Goal: Navigation & Orientation: Find specific page/section

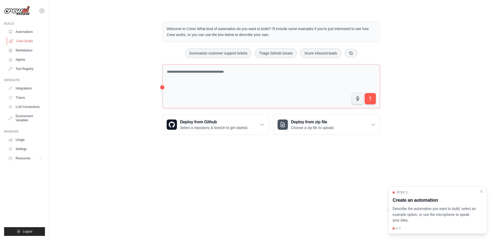
click at [32, 42] on link "Crew Studio" at bounding box center [26, 41] width 39 height 8
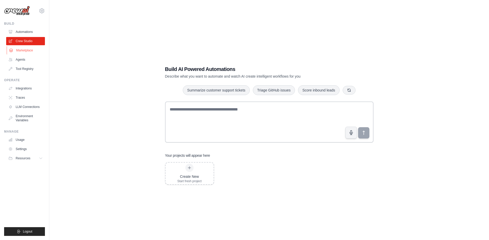
click at [23, 51] on link "Marketplace" at bounding box center [26, 50] width 39 height 8
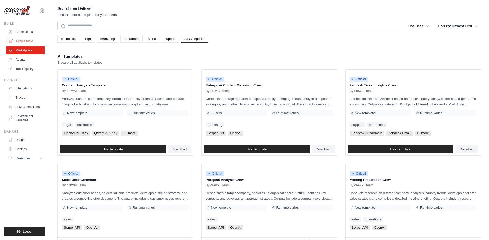
click at [24, 45] on link "Crew Studio" at bounding box center [26, 41] width 39 height 8
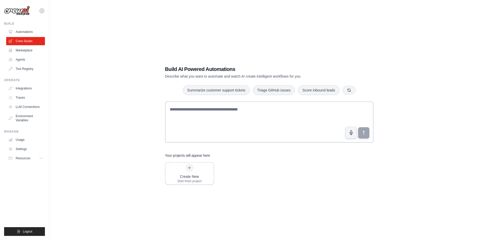
click at [42, 11] on icon at bounding box center [42, 11] width 6 height 6
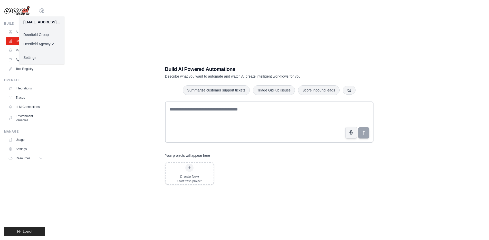
click at [42, 36] on link "Deerfield Group" at bounding box center [41, 34] width 45 height 9
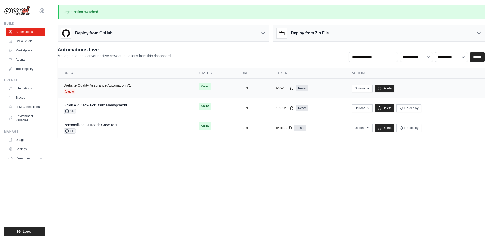
click at [114, 85] on link "Website Quality Assurance Automation V1" at bounding box center [97, 85] width 67 height 4
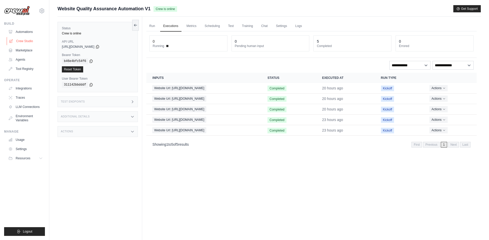
click at [26, 42] on link "Crew Studio" at bounding box center [26, 41] width 39 height 8
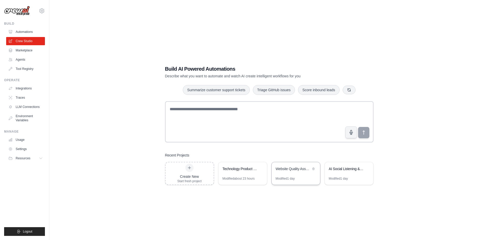
click at [299, 173] on div "Website Quality Assurance Automation" at bounding box center [296, 169] width 49 height 14
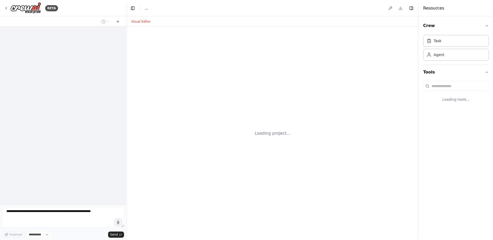
select select "****"
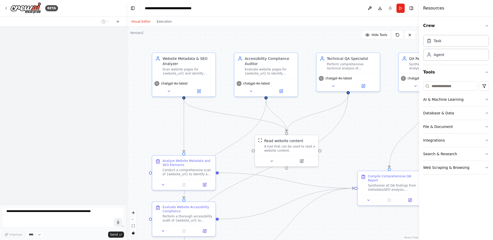
scroll to position [365, 0]
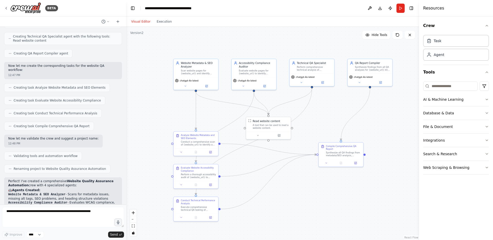
drag, startPoint x: 371, startPoint y: 138, endPoint x: 332, endPoint y: 119, distance: 42.9
click at [332, 119] on div ".deletable-edge-delete-btn { width: 20px; height: 20px; border: 0px solid #ffff…" at bounding box center [272, 133] width 293 height 213
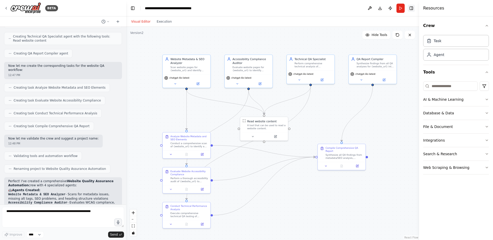
click at [414, 8] on button "Toggle Right Sidebar" at bounding box center [411, 8] width 7 height 7
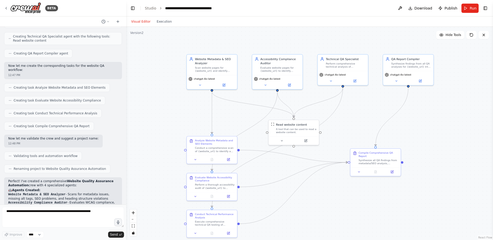
drag, startPoint x: 398, startPoint y: 122, endPoint x: 431, endPoint y: 125, distance: 33.8
click at [431, 125] on div ".deletable-edge-delete-btn { width: 20px; height: 20px; border: 0px solid #ffff…" at bounding box center [309, 133] width 367 height 213
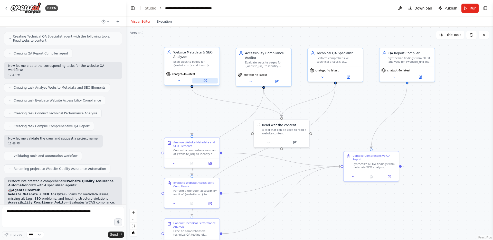
click at [202, 80] on button at bounding box center [204, 80] width 25 height 5
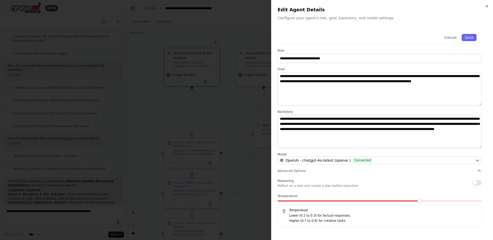
click at [236, 175] on div at bounding box center [246, 120] width 493 height 240
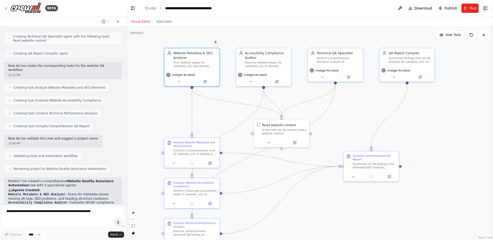
click at [484, 11] on button "Toggle Right Sidebar" at bounding box center [484, 8] width 7 height 7
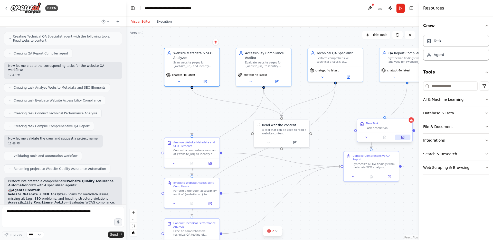
click at [401, 139] on button at bounding box center [402, 136] width 15 height 5
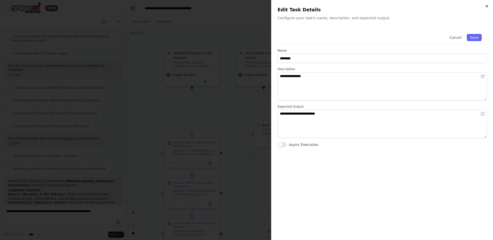
click at [487, 7] on icon "button" at bounding box center [487, 6] width 2 height 2
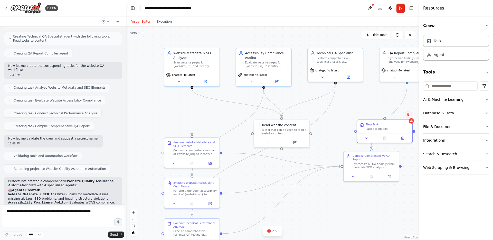
click at [409, 114] on icon at bounding box center [408, 114] width 2 height 3
click at [392, 115] on button "Confirm" at bounding box center [393, 114] width 18 height 6
click at [388, 111] on div "Confirm" at bounding box center [394, 114] width 18 height 6
click at [392, 113] on button "Confirm" at bounding box center [394, 114] width 18 height 6
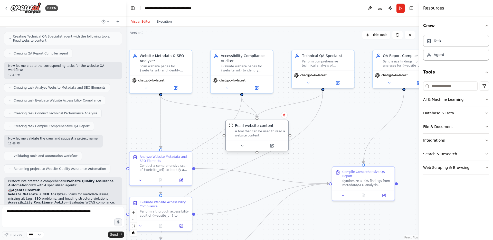
drag, startPoint x: 281, startPoint y: 146, endPoint x: 277, endPoint y: 139, distance: 7.8
click at [277, 137] on div "A tool that can be used to read a website content." at bounding box center [260, 133] width 50 height 8
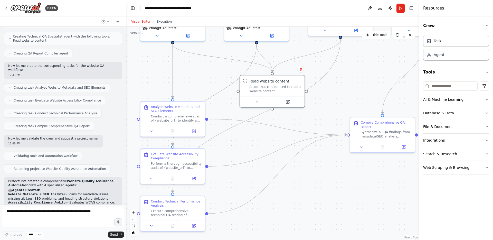
drag, startPoint x: 311, startPoint y: 207, endPoint x: 325, endPoint y: 176, distance: 34.4
click at [325, 176] on div ".deletable-edge-delete-btn { width: 20px; height: 20px; border: 0px solid #ffff…" at bounding box center [272, 133] width 293 height 213
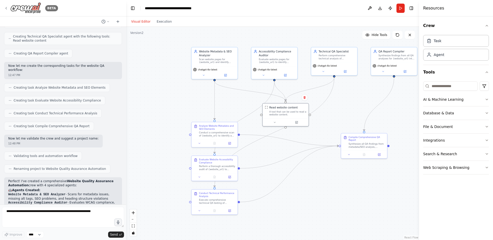
click at [24, 11] on img at bounding box center [25, 8] width 31 height 12
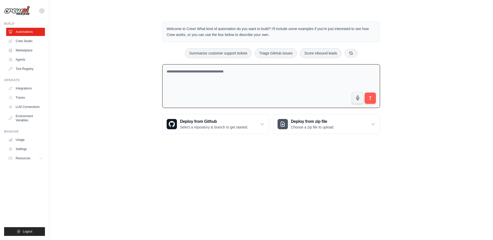
click at [25, 9] on img at bounding box center [17, 11] width 26 height 10
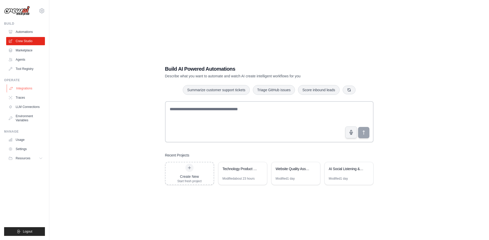
click at [25, 89] on link "Integrations" at bounding box center [26, 88] width 39 height 8
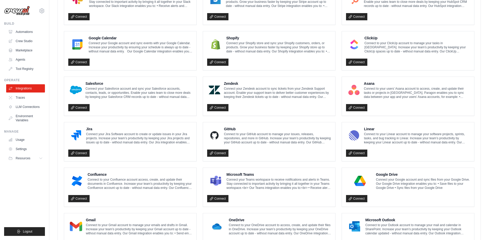
scroll to position [132, 0]
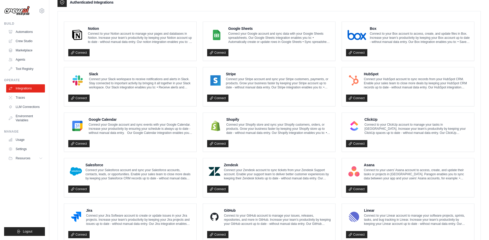
click at [124, 44] on div "Notion Connect to your Notion account to manage your pages and databases in Not…" at bounding box center [130, 41] width 124 height 31
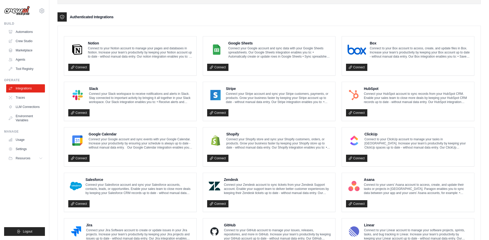
scroll to position [116, 0]
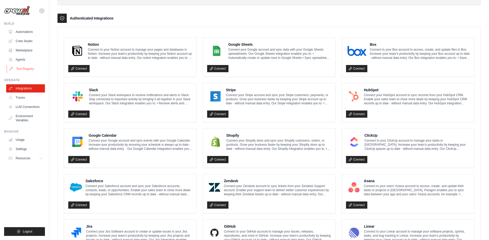
click at [29, 69] on link "Tool Registry" at bounding box center [26, 69] width 39 height 8
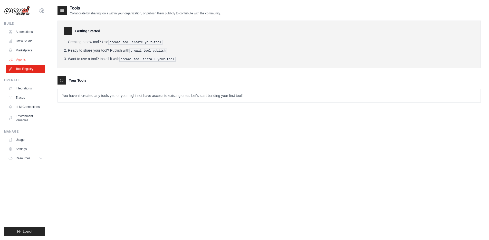
click at [29, 58] on link "Agents" at bounding box center [26, 59] width 39 height 8
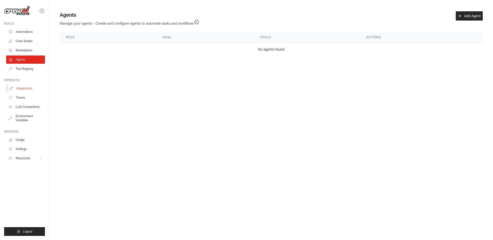
click at [25, 89] on link "Integrations" at bounding box center [26, 88] width 39 height 8
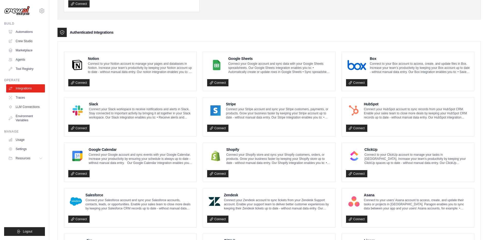
scroll to position [241, 0]
